Goal: Check status: Check status

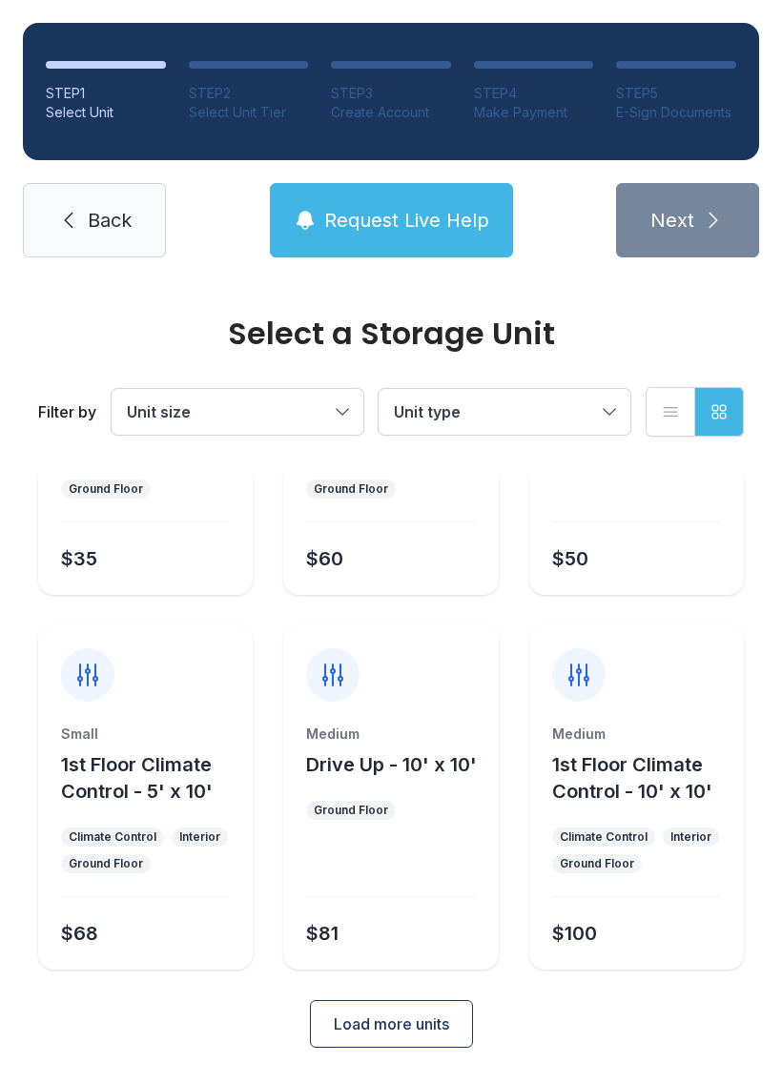
scroll to position [227, 0]
click at [653, 787] on span "1st Floor Climate Control - 10' x 10'" at bounding box center [632, 779] width 160 height 50
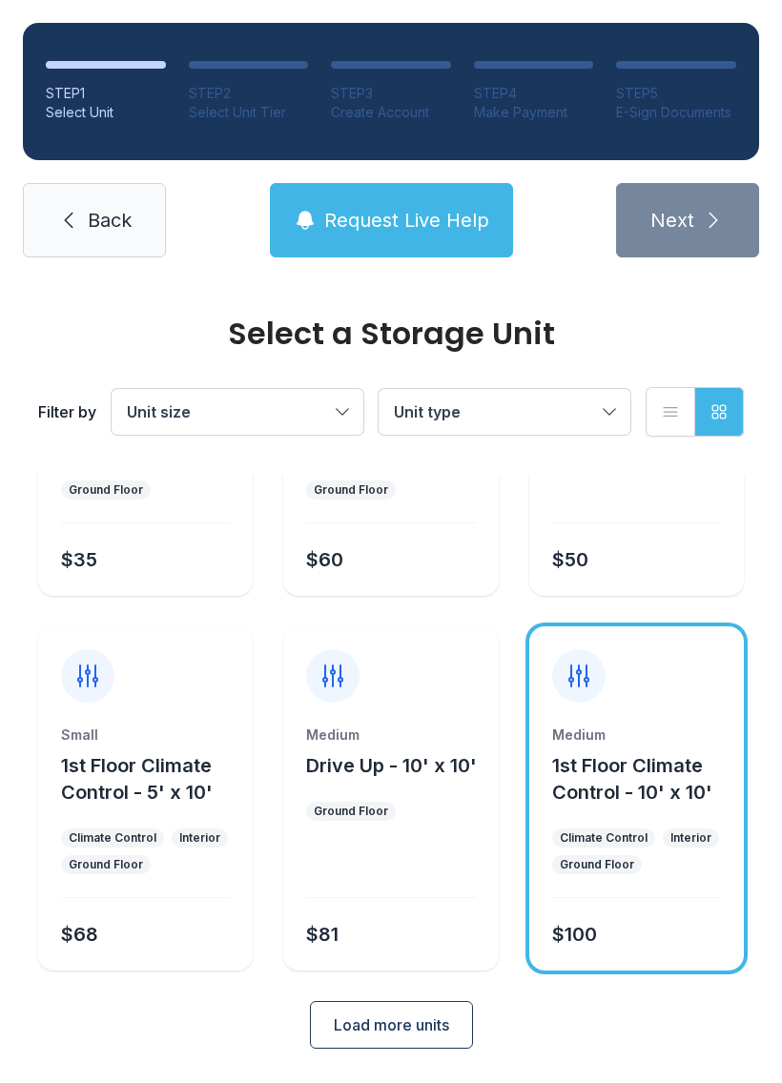
click at [670, 772] on span "1st Floor Climate Control - 10' x 10'" at bounding box center [632, 779] width 160 height 50
click at [665, 790] on span "1st Floor Climate Control - 10' x 10'" at bounding box center [632, 779] width 160 height 50
click at [334, 419] on button "Unit size" at bounding box center [238, 412] width 252 height 46
click at [170, 511] on span "Medium" at bounding box center [197, 509] width 57 height 23
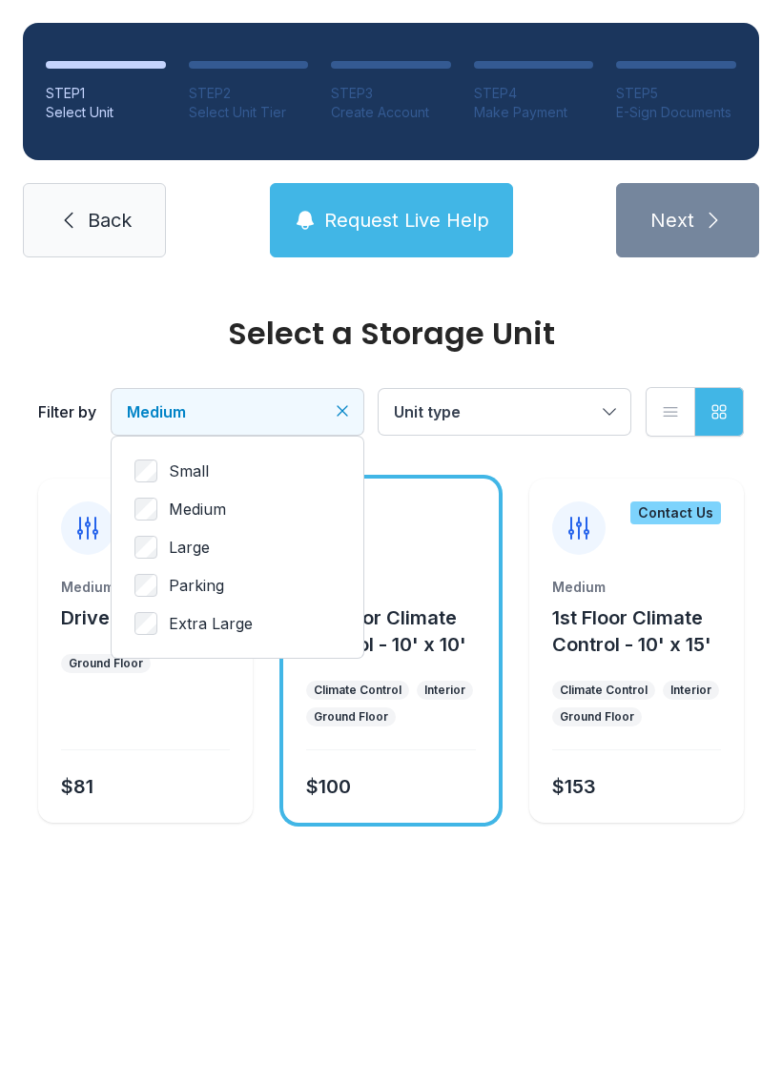
scroll to position [0, 0]
click at [586, 410] on span "Unit type" at bounding box center [495, 411] width 202 height 23
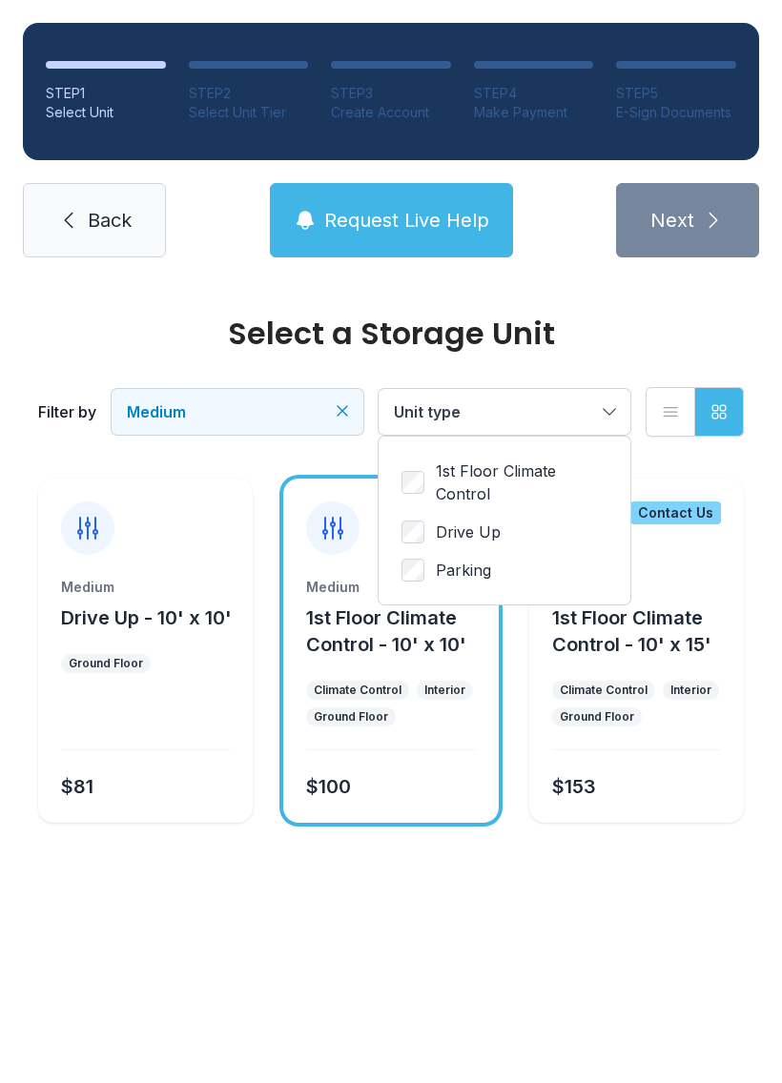
click at [440, 482] on span "1st Floor Climate Control" at bounding box center [522, 483] width 172 height 46
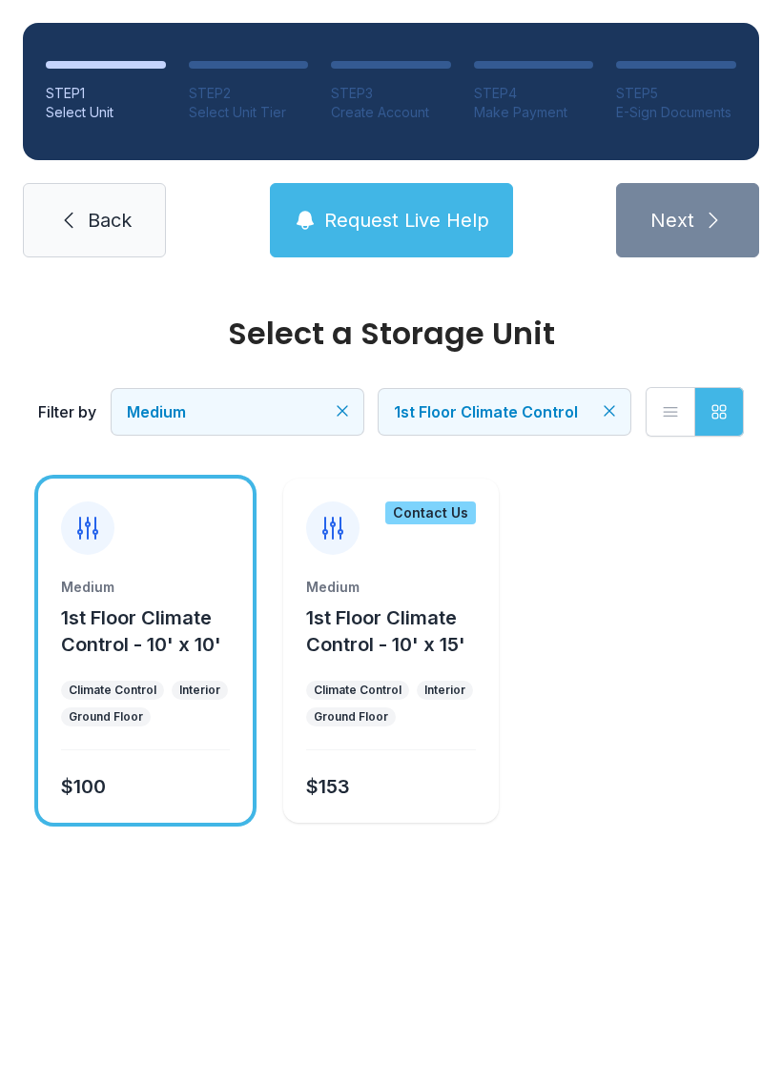
click at [194, 705] on ul "Climate Control Interior Ground Floor" at bounding box center [145, 704] width 169 height 46
click at [100, 219] on span "Back" at bounding box center [110, 220] width 44 height 27
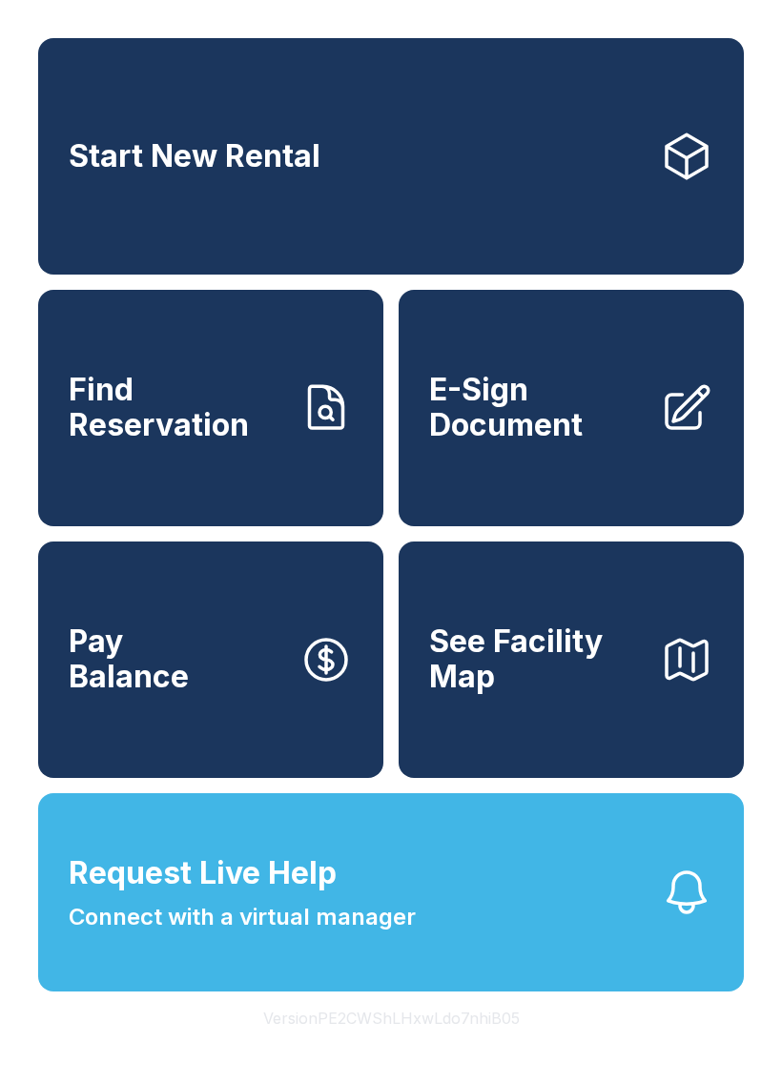
click at [476, 117] on link "Start New Rental" at bounding box center [391, 156] width 706 height 236
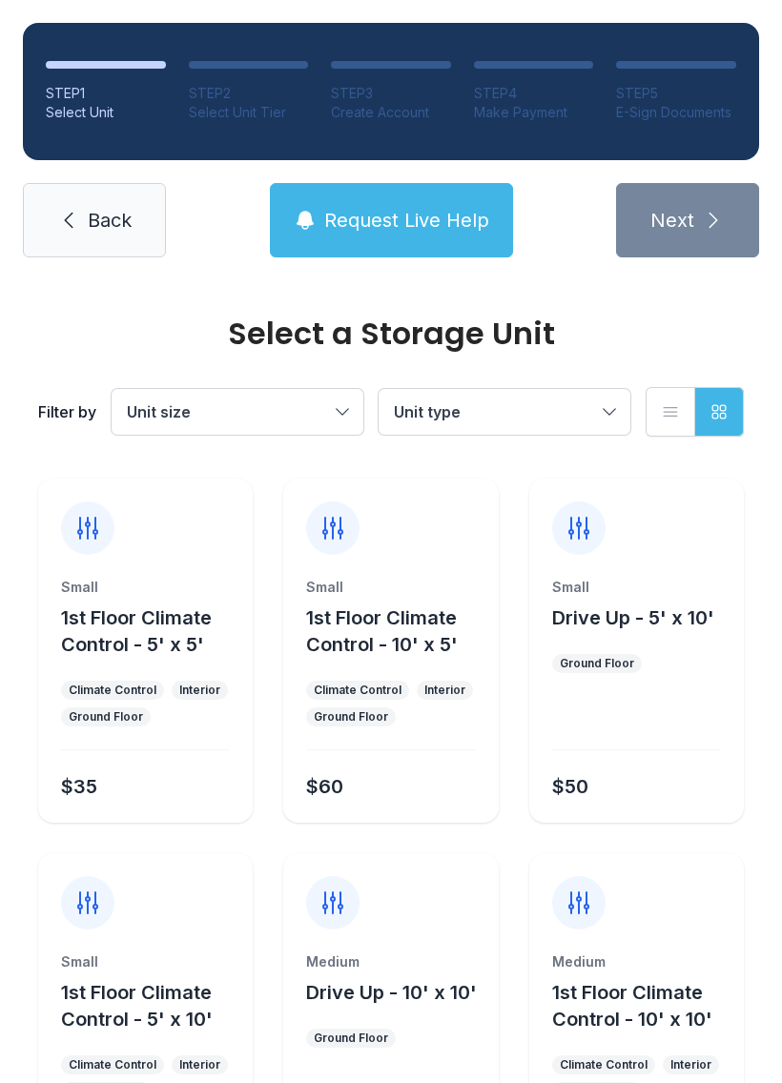
click at [88, 227] on span "Back" at bounding box center [110, 220] width 44 height 27
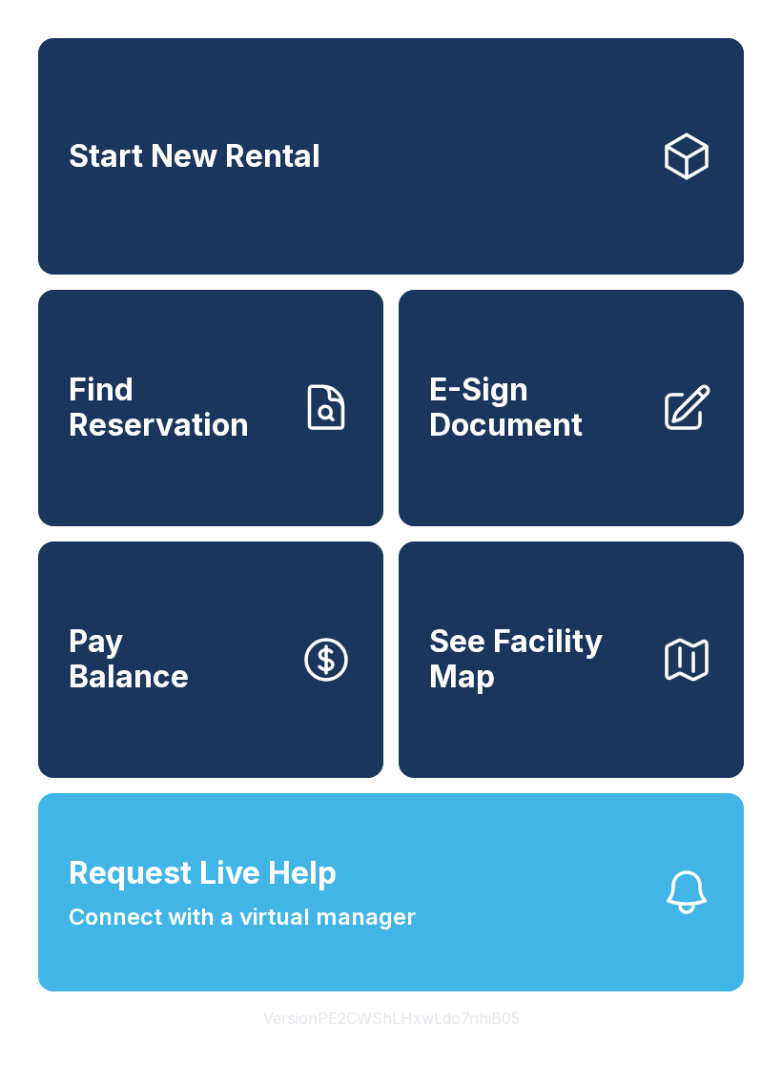
click at [225, 433] on span "Find Reservation" at bounding box center [176, 408] width 215 height 70
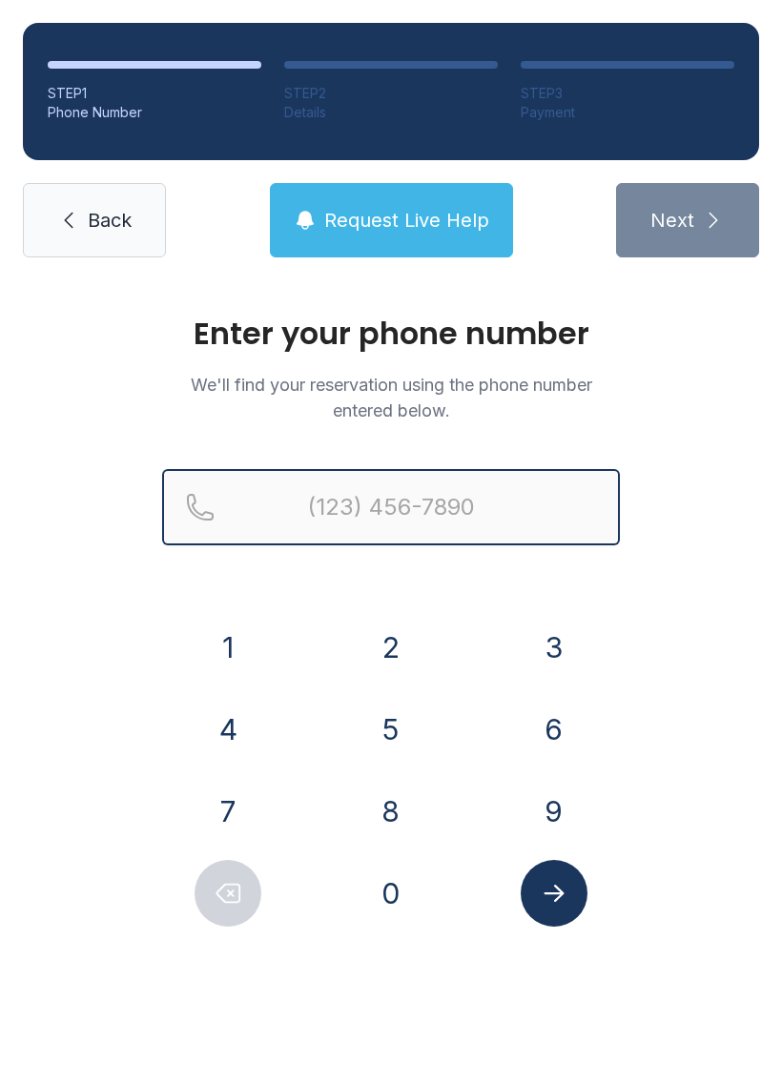
click at [383, 518] on input "Reservation phone number" at bounding box center [391, 507] width 458 height 76
type input "[PHONE_NUMBER]"
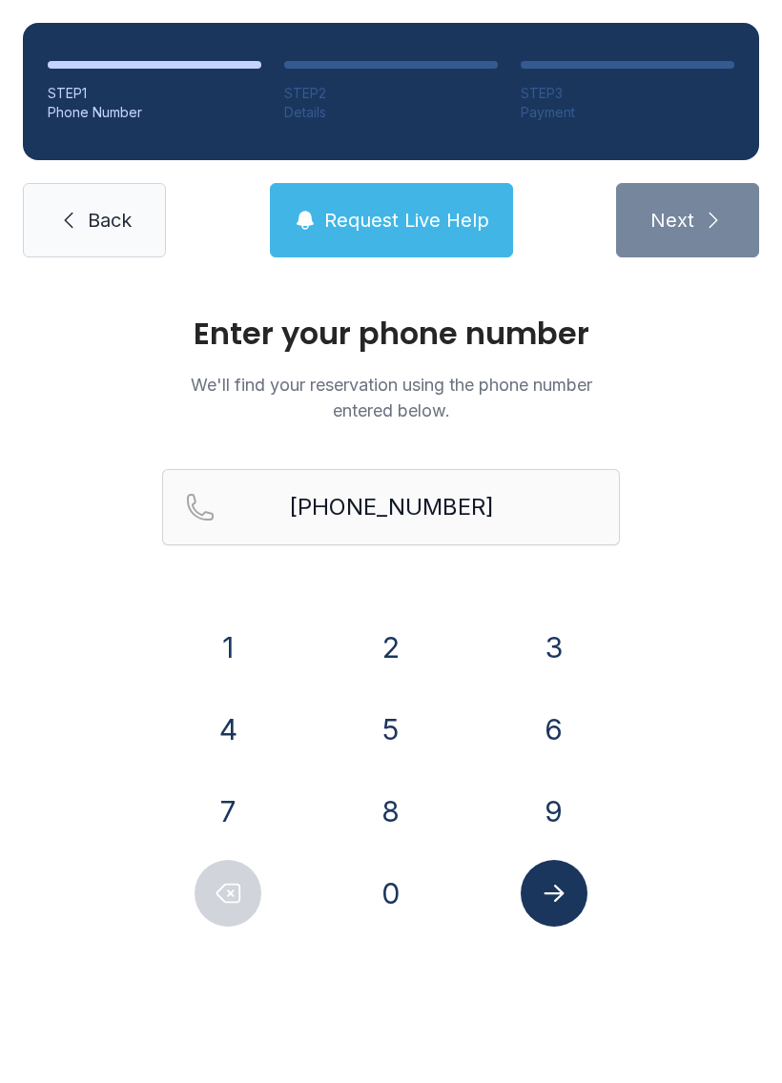
click at [98, 208] on span "Back" at bounding box center [110, 220] width 44 height 27
